Goal: Transaction & Acquisition: Purchase product/service

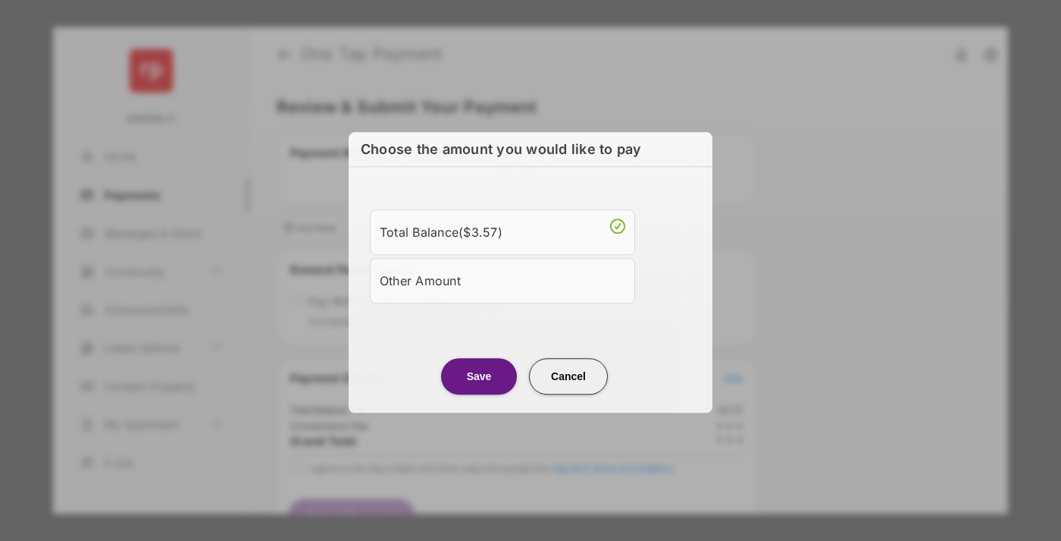
click at [503, 278] on div "Other Amount" at bounding box center [503, 281] width 246 height 26
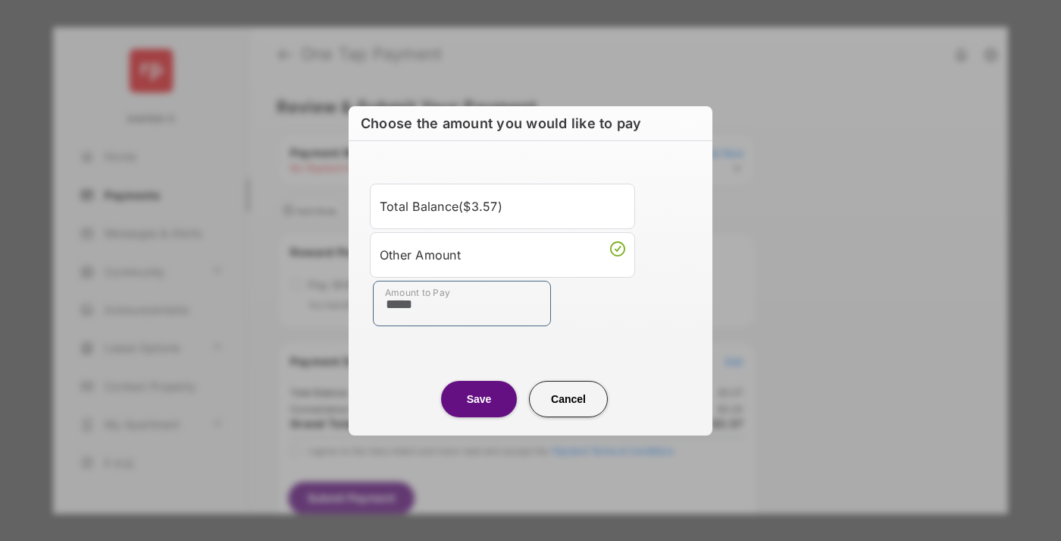
type input "*****"
click at [479, 398] on button "Save" at bounding box center [479, 399] width 76 height 36
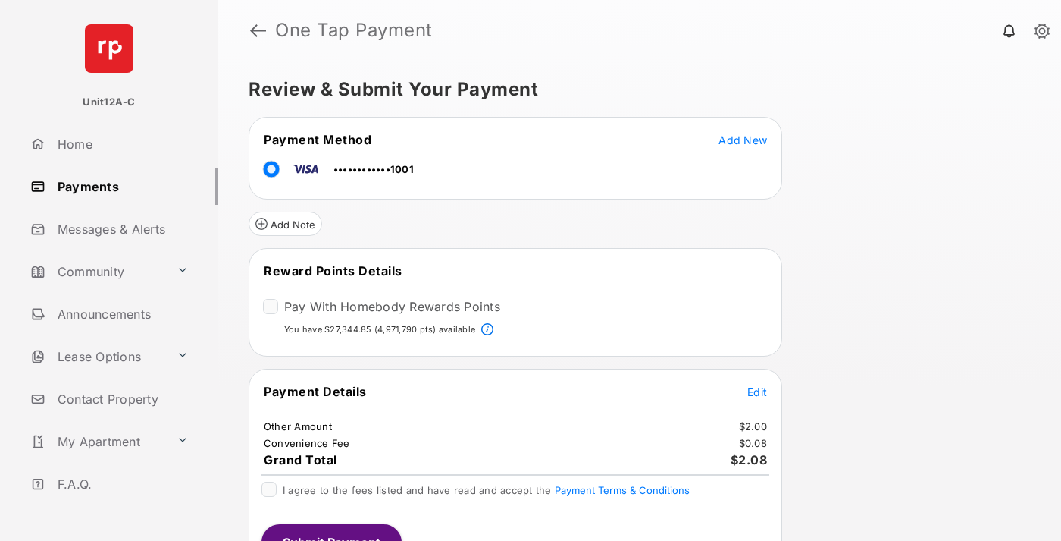
click at [757, 390] on span "Edit" at bounding box center [758, 391] width 20 height 13
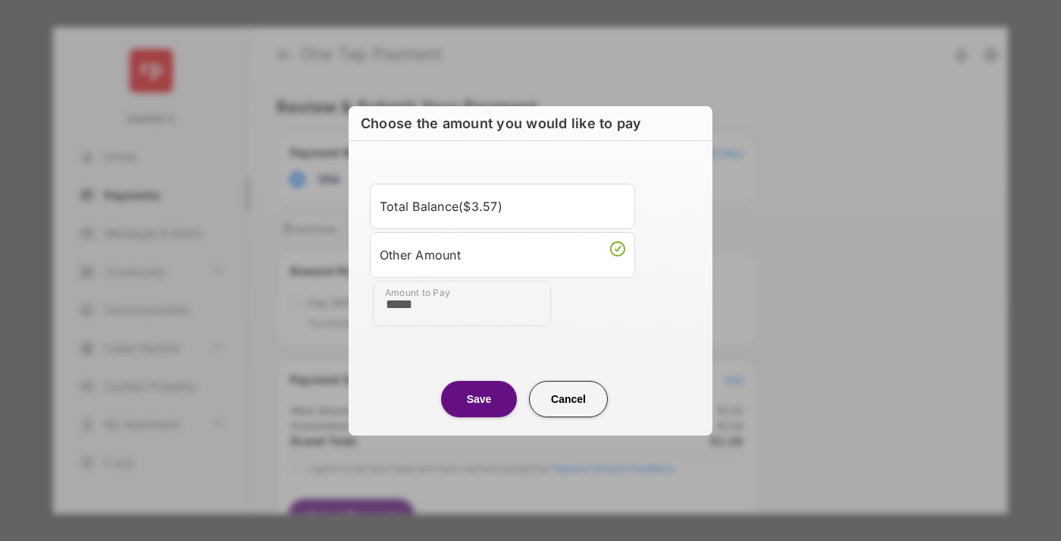
click at [479, 398] on button "Save" at bounding box center [479, 399] width 76 height 36
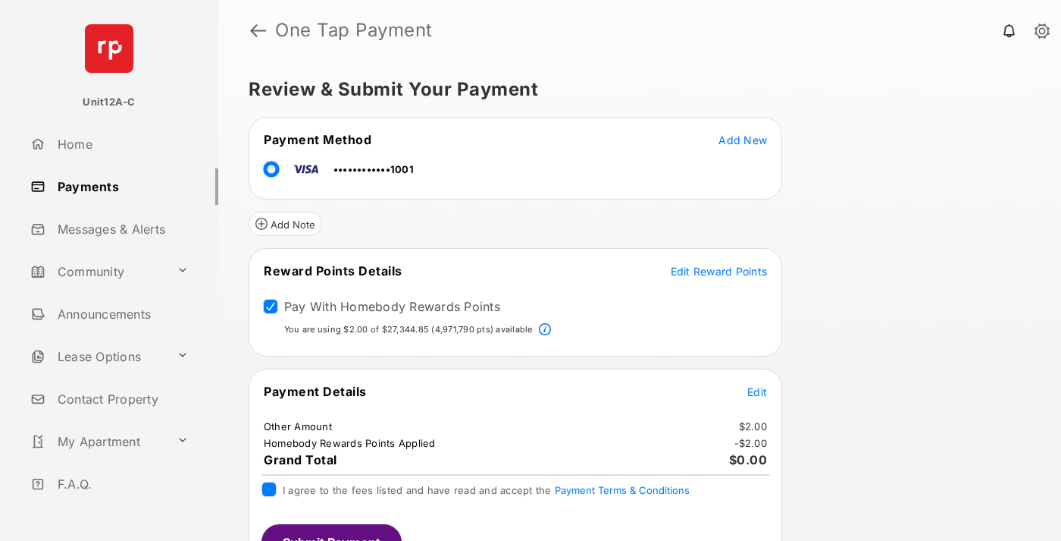
click at [331, 532] on button "Submit Payment" at bounding box center [332, 542] width 140 height 36
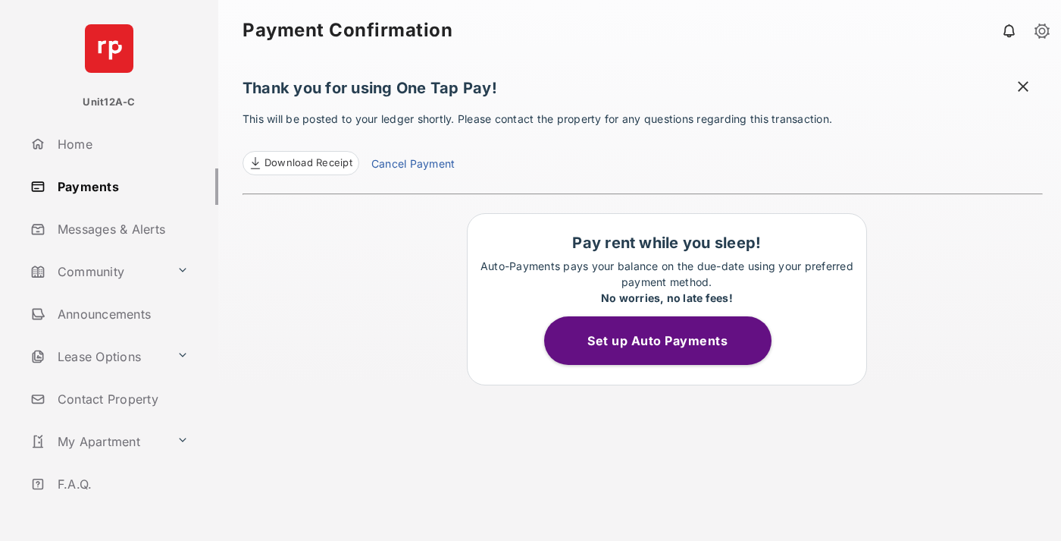
click at [300, 163] on span "Download Receipt" at bounding box center [309, 162] width 88 height 15
